Goal: Transaction & Acquisition: Purchase product/service

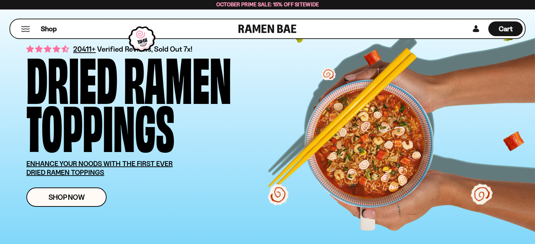
scroll to position [47, 0]
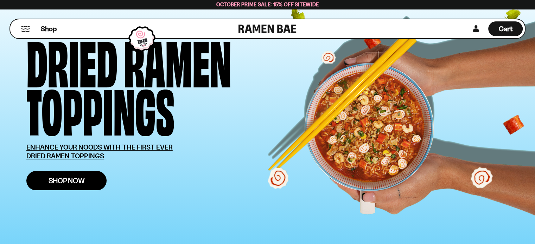
click at [55, 179] on span "Shop Now" at bounding box center [67, 180] width 36 height 7
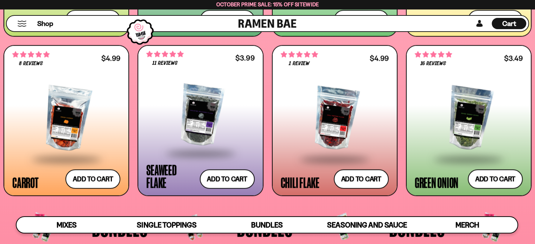
scroll to position [1280, 0]
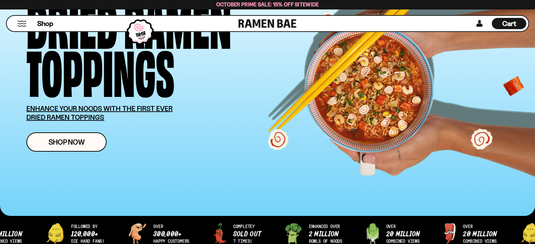
scroll to position [91, 0]
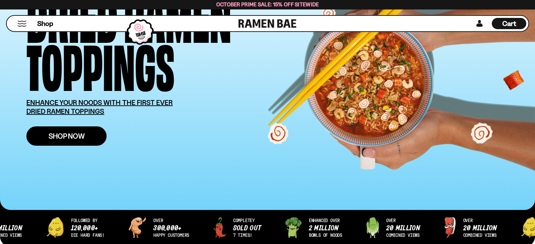
click at [50, 131] on link "Shop Now" at bounding box center [66, 136] width 80 height 19
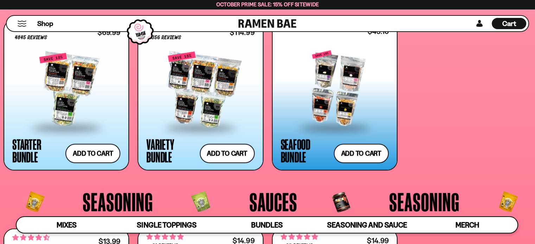
scroll to position [1507, 0]
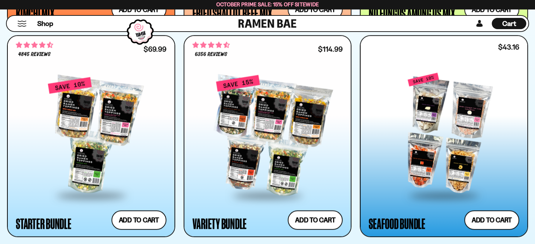
scroll to position [827, 0]
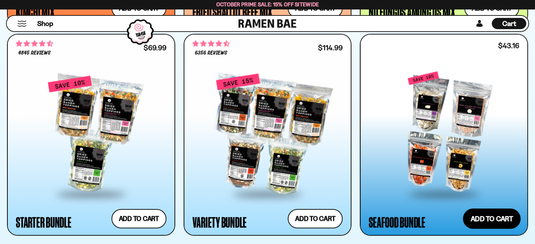
click at [493, 221] on button "Add to cart Add ― Regular price $43.16 Regular price $47.96 USD Sale price $43.…" at bounding box center [492, 219] width 58 height 20
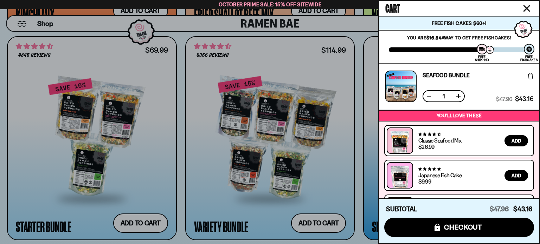
scroll to position [30, 0]
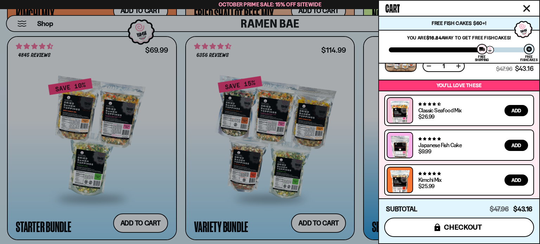
click at [482, 228] on span "checkout" at bounding box center [463, 228] width 38 height 8
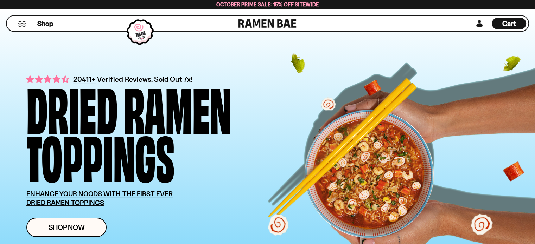
scroll to position [829, 0]
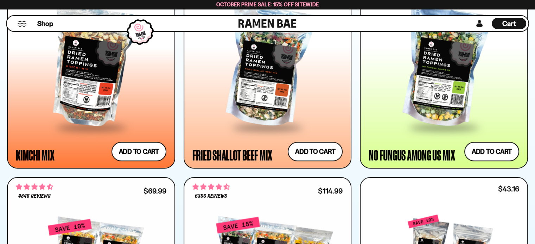
click at [23, 21] on button "Mobile Menu Trigger" at bounding box center [21, 24] width 9 height 6
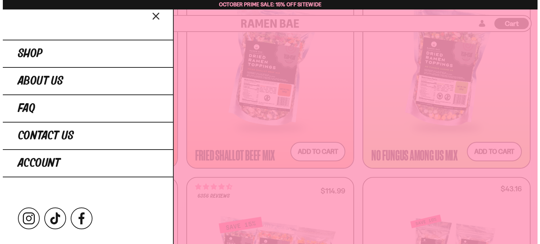
scroll to position [685, 0]
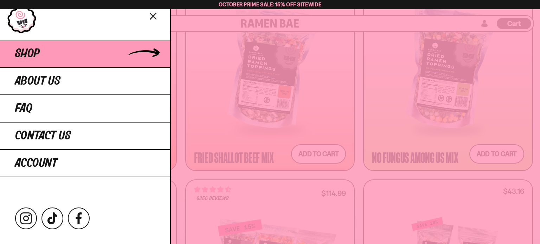
click at [23, 53] on span "Shop" at bounding box center [27, 53] width 25 height 13
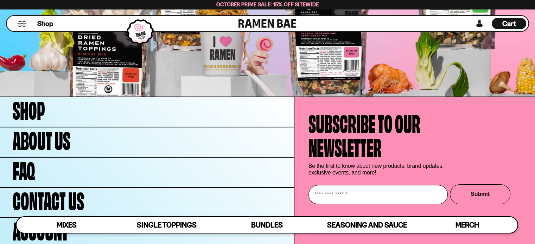
scroll to position [2388, 0]
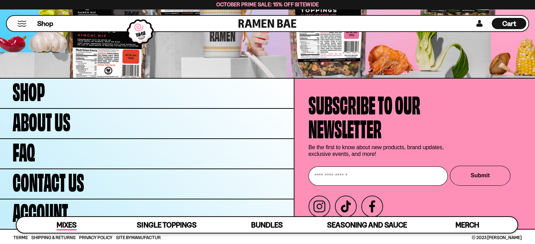
click at [72, 225] on span "Mixes" at bounding box center [67, 226] width 20 height 10
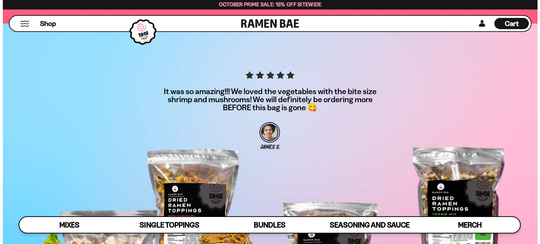
scroll to position [2143, 0]
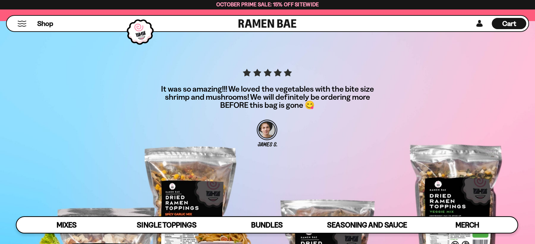
click at [511, 24] on span "Cart" at bounding box center [509, 23] width 14 height 8
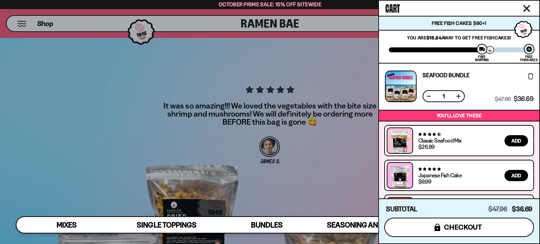
click at [450, 226] on span "checkout" at bounding box center [463, 228] width 38 height 8
